Goal: Transaction & Acquisition: Download file/media

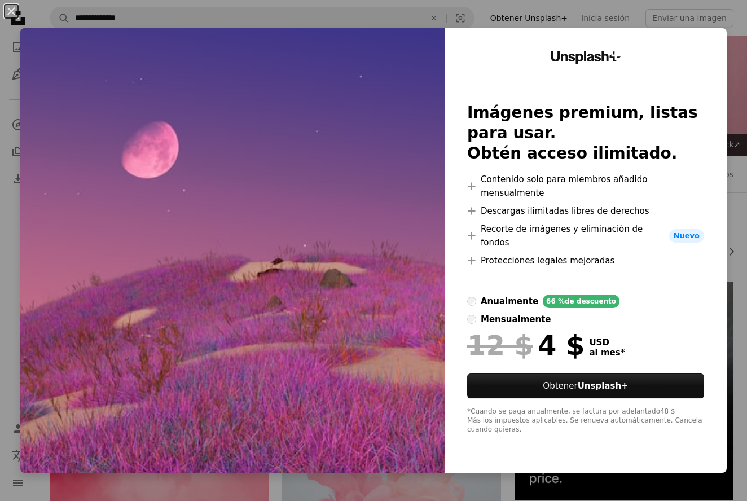
scroll to position [3994, 0]
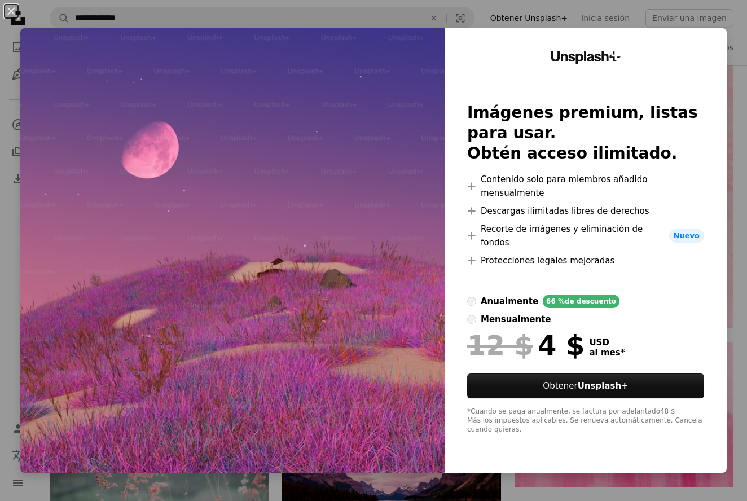
click at [742, 120] on div "An X shape Unsplash+ Imágenes premium, listas para usar. Obtén acceso ilimitado…" at bounding box center [373, 250] width 747 height 501
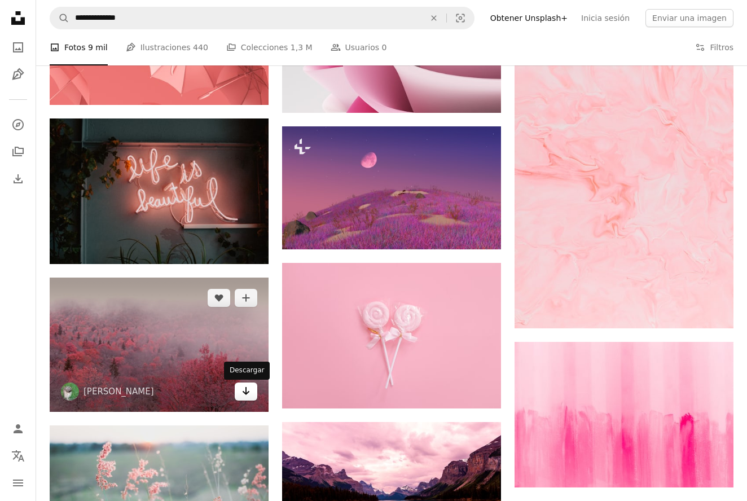
click at [244, 397] on icon "Arrow pointing down" at bounding box center [246, 391] width 9 height 14
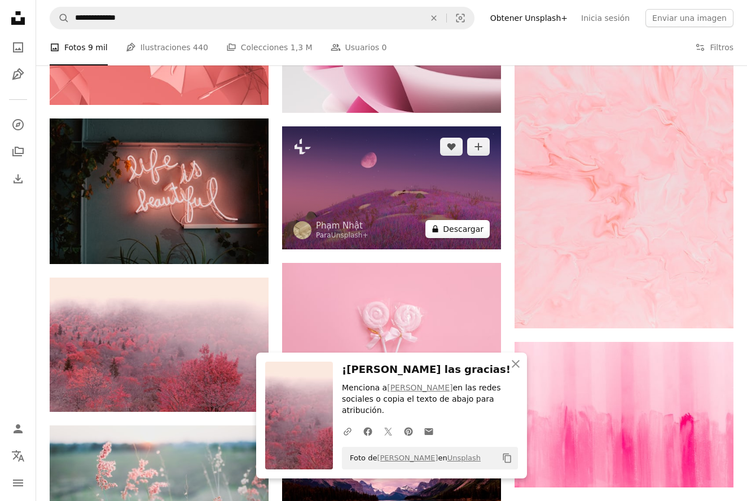
click at [460, 233] on button "A lock Descargar" at bounding box center [458, 229] width 64 height 18
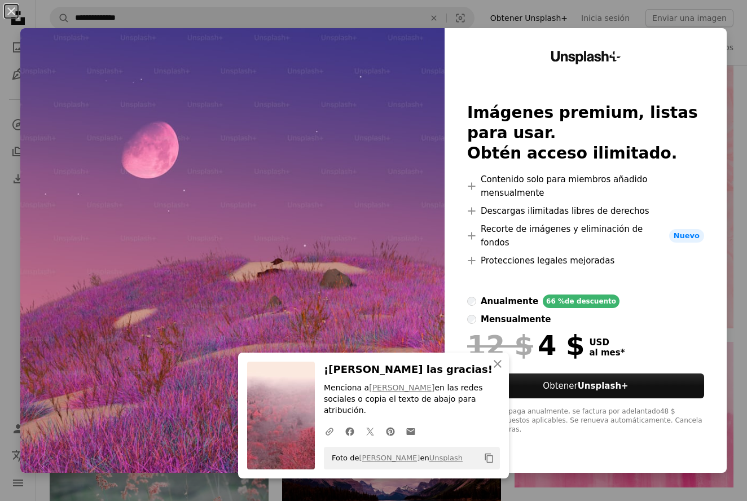
click at [738, 43] on div "An X shape An X shape Cerrar ¡[PERSON_NAME] las gracias! Menciona a [PERSON_NAM…" at bounding box center [373, 250] width 747 height 501
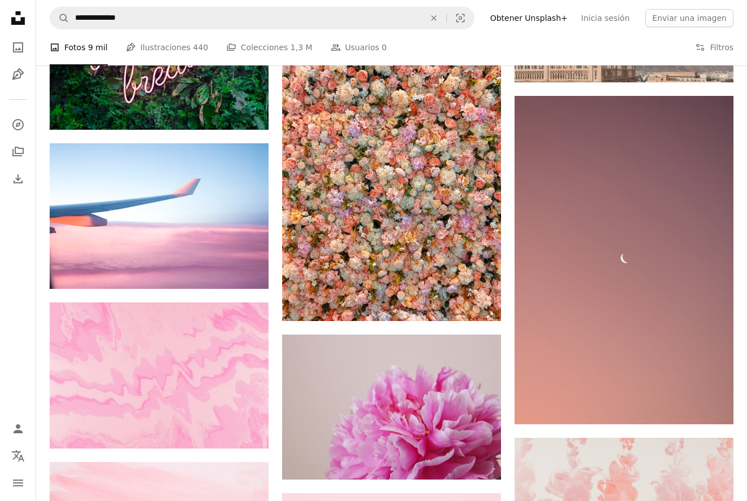
scroll to position [13534, 0]
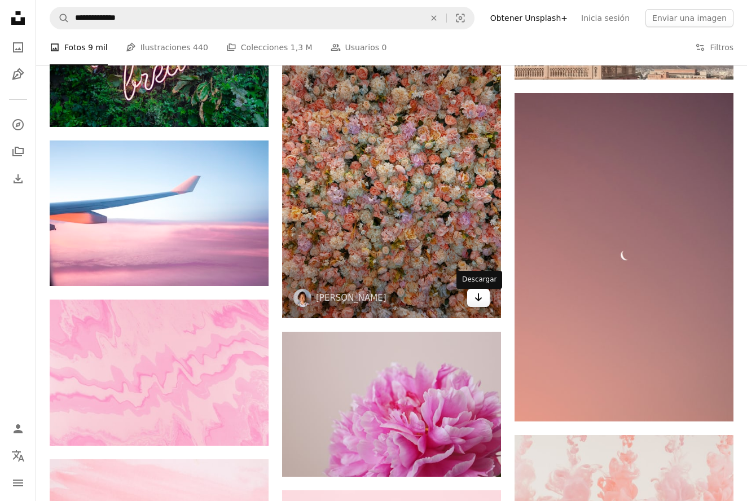
click at [480, 304] on icon "Arrow pointing down" at bounding box center [478, 298] width 9 height 14
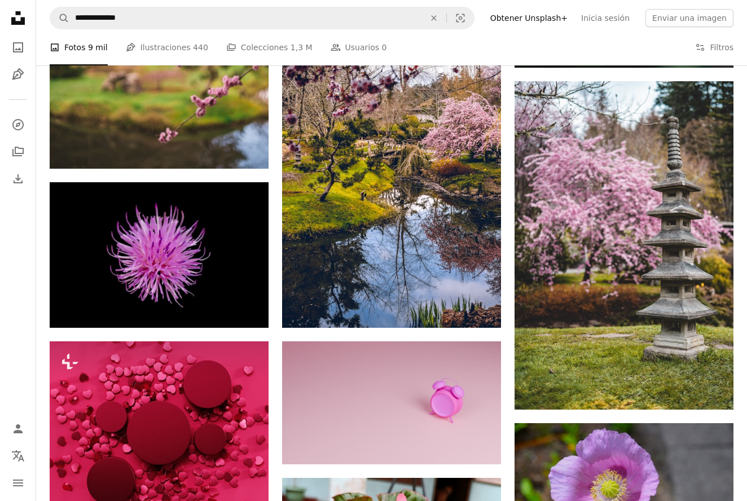
scroll to position [26267, 0]
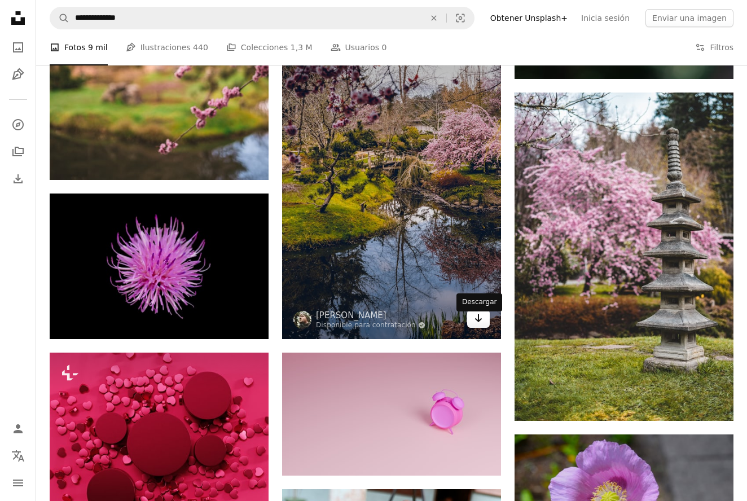
click at [481, 325] on icon "Arrow pointing down" at bounding box center [478, 319] width 9 height 14
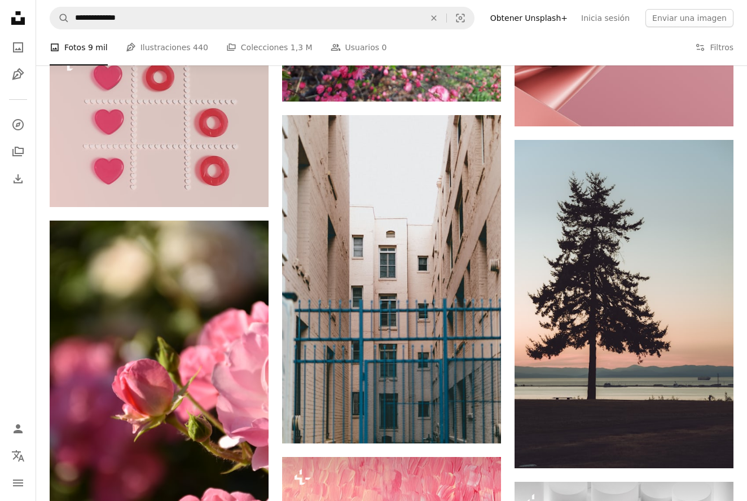
scroll to position [31391, 0]
